Goal: Transaction & Acquisition: Book appointment/travel/reservation

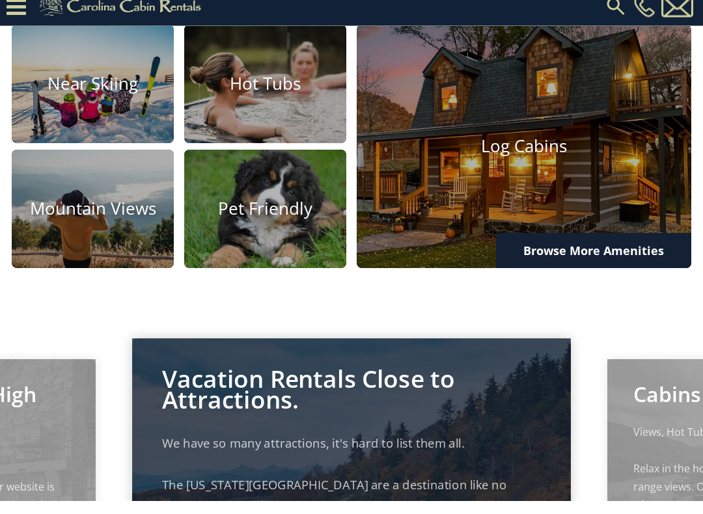
click at [280, 239] on img at bounding box center [265, 222] width 162 height 118
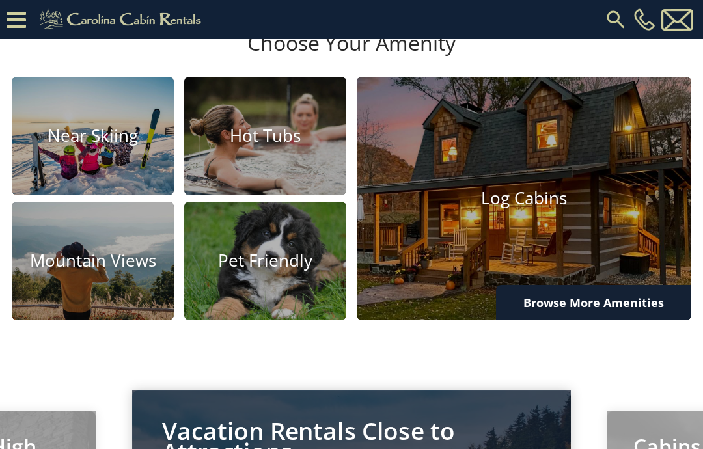
scroll to position [707, 0]
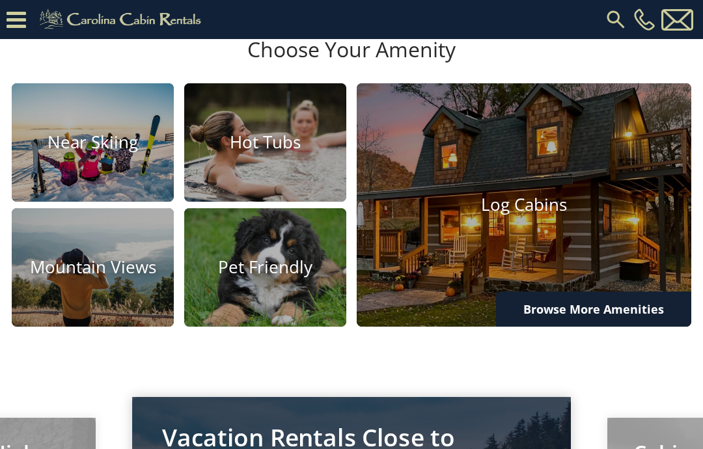
click at [290, 277] on h4 "Pet Friendly" at bounding box center [265, 267] width 162 height 20
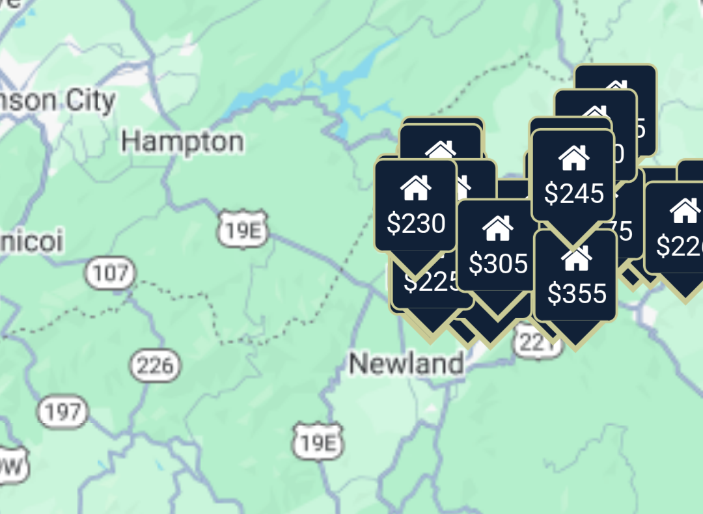
scroll to position [21, 0]
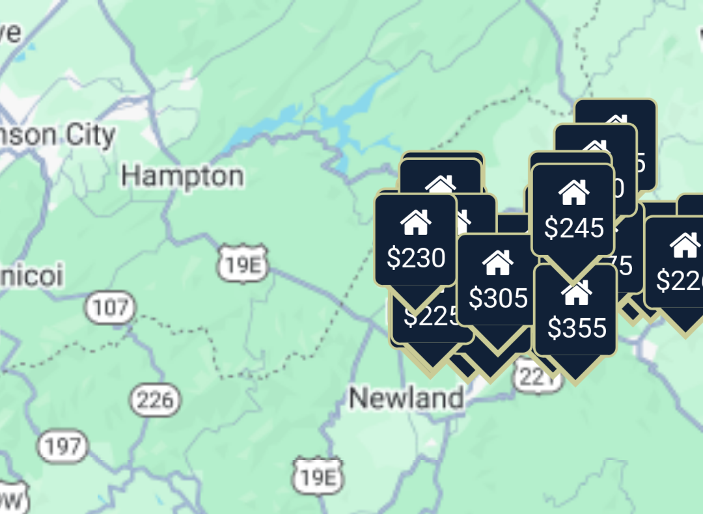
click at [469, 172] on div "$580 $375 $325 $451 $460 $525 $315 $310 $315 $330 $395 $355 $650 $380 $675 $930…" at bounding box center [586, 371] width 234 height 398
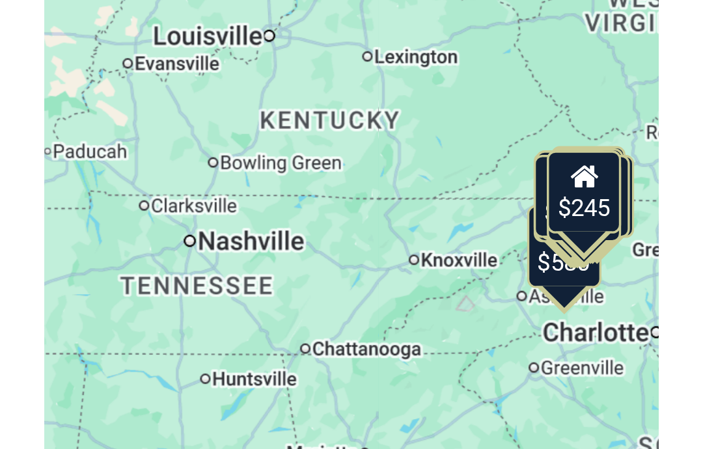
scroll to position [13, 0]
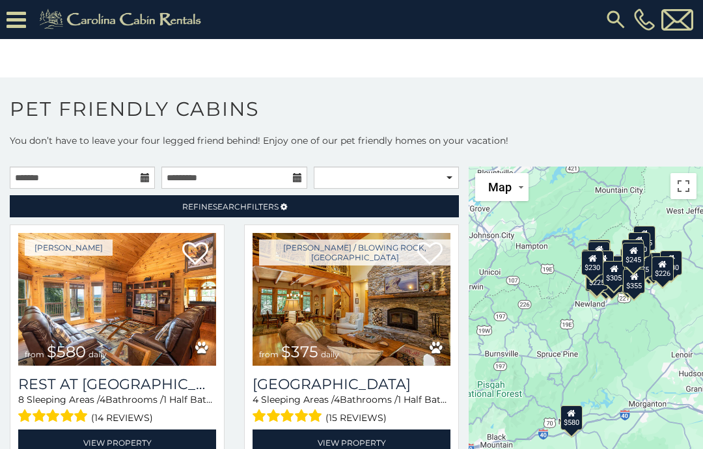
click at [291, 203] on link "Refine Search Filters" at bounding box center [234, 206] width 449 height 22
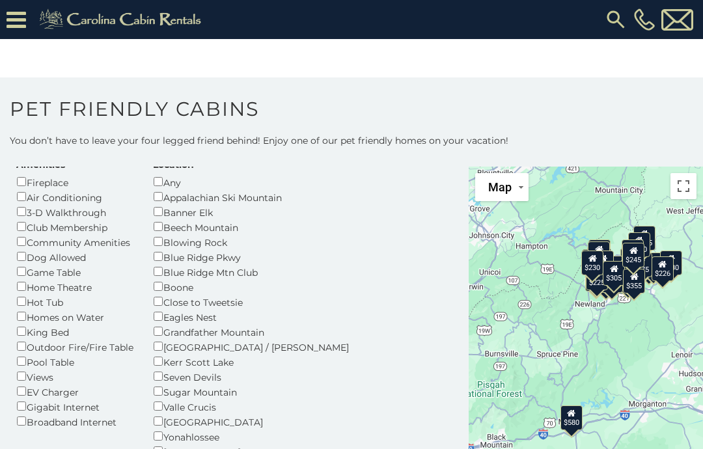
scroll to position [16, 0]
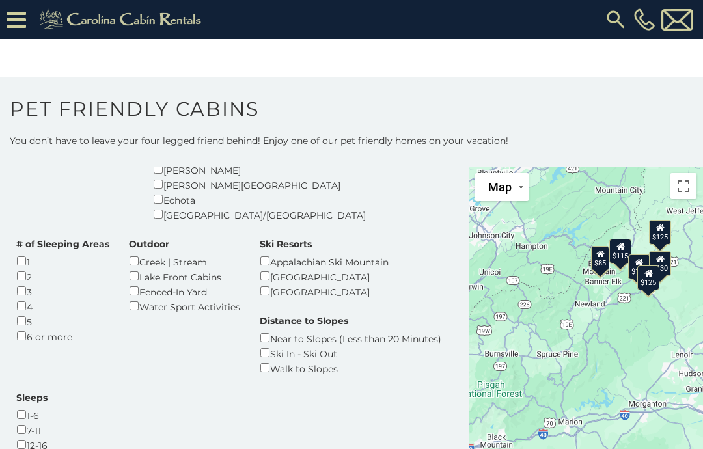
scroll to position [351, 0]
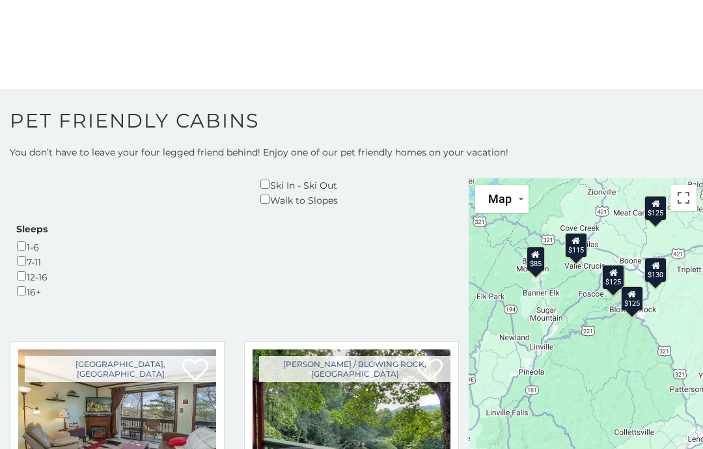
scroll to position [510, 0]
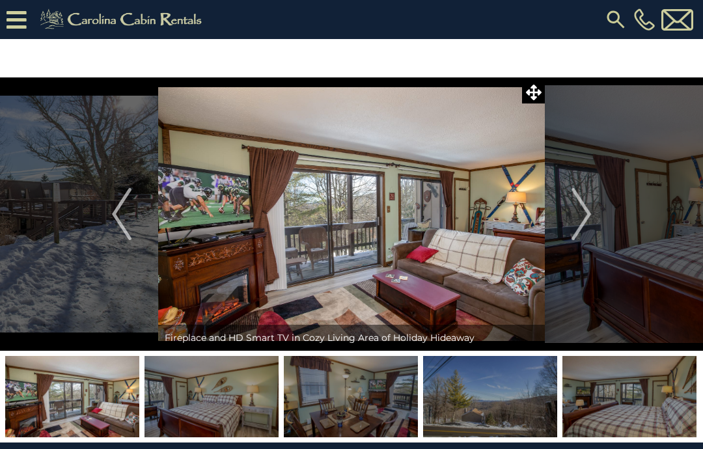
click at [592, 210] on button "Next" at bounding box center [581, 213] width 73 height 273
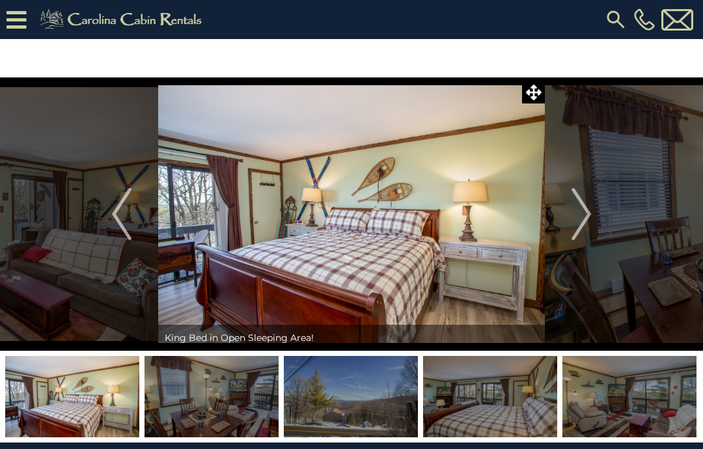
click at [574, 211] on img "Next" at bounding box center [581, 214] width 20 height 52
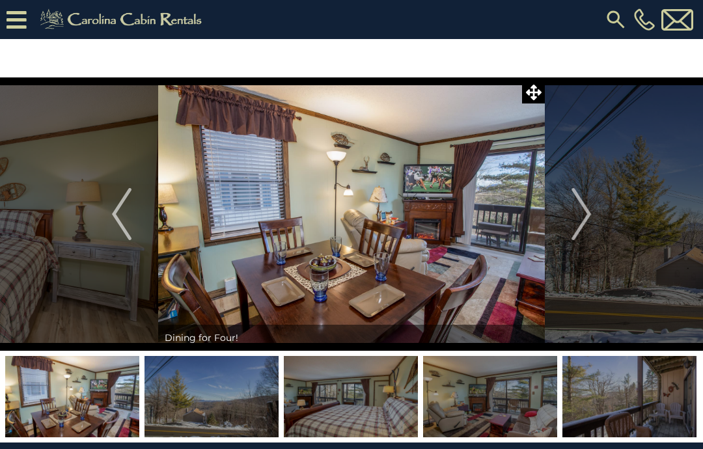
click at [582, 219] on img "Next" at bounding box center [581, 214] width 20 height 52
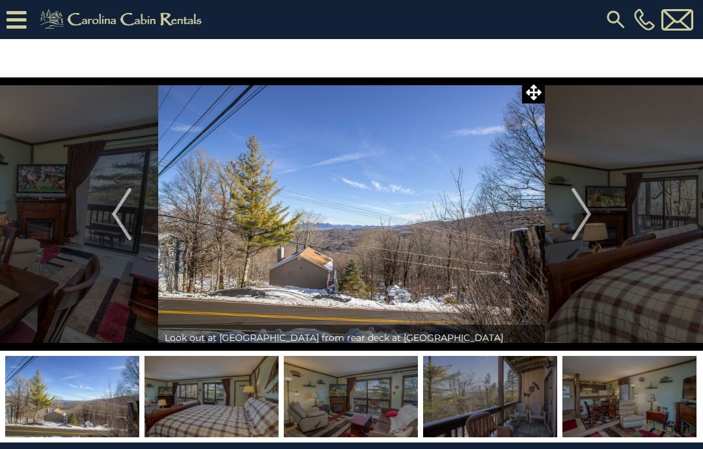
click at [591, 205] on img "Next" at bounding box center [581, 214] width 20 height 52
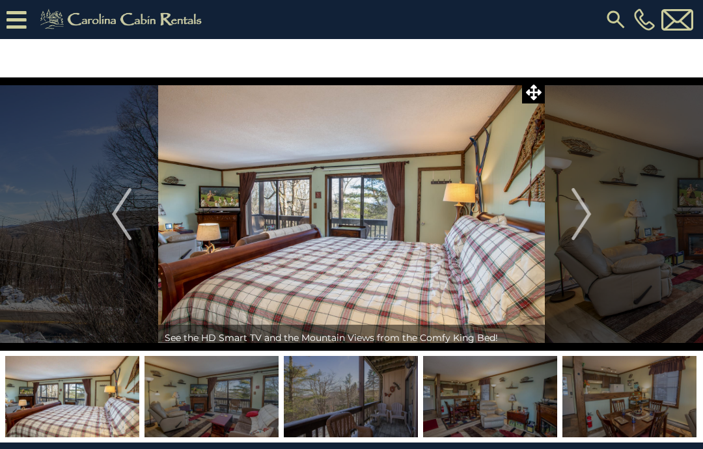
click at [575, 213] on img "Next" at bounding box center [581, 214] width 20 height 52
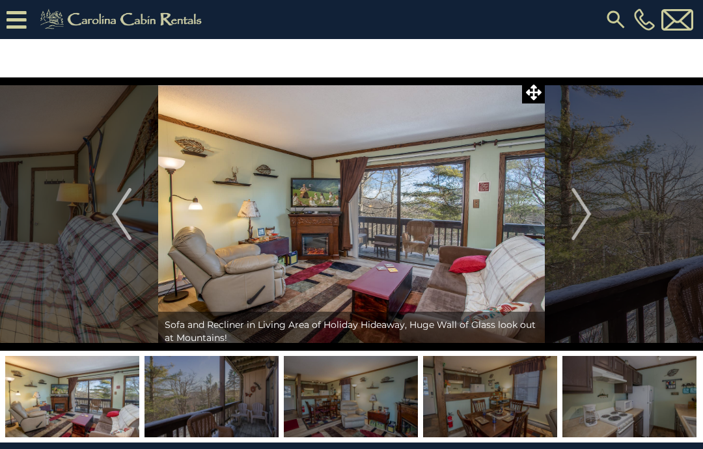
click at [591, 197] on img "Next" at bounding box center [581, 214] width 20 height 52
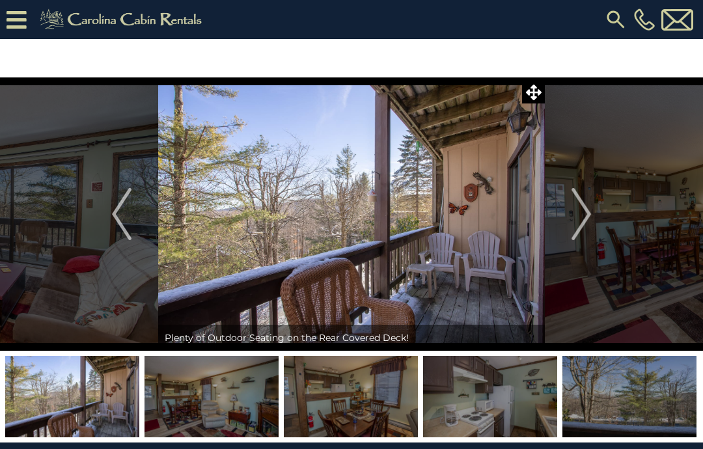
click at [588, 203] on img "Next" at bounding box center [581, 214] width 20 height 52
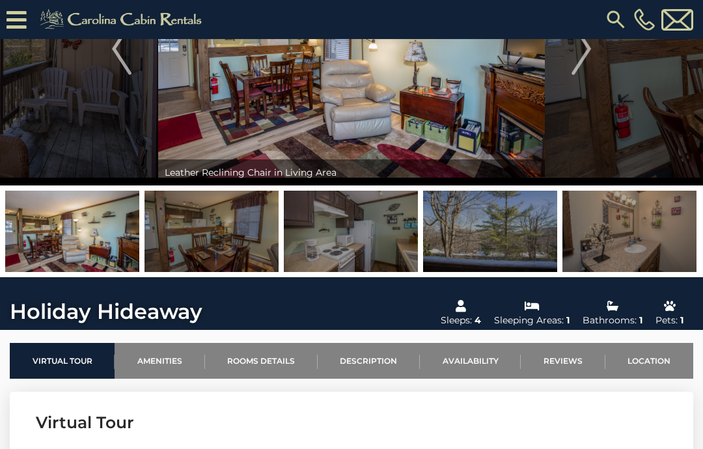
scroll to position [178, 0]
